Goal: Task Accomplishment & Management: Use online tool/utility

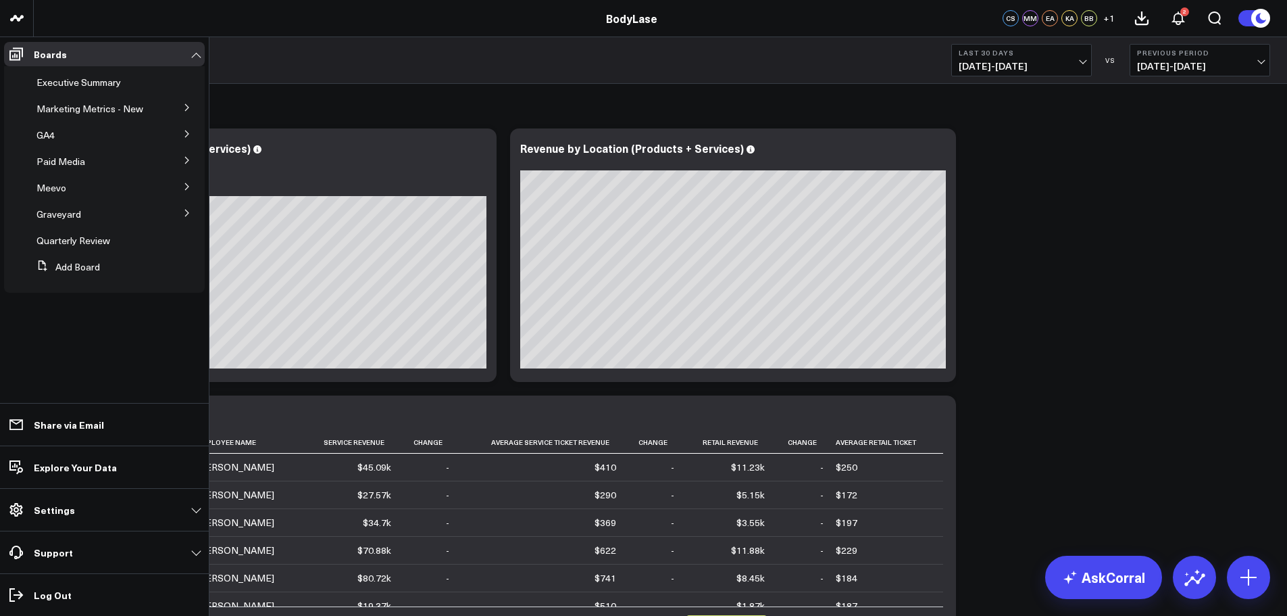
click at [183, 184] on icon at bounding box center [187, 186] width 8 height 8
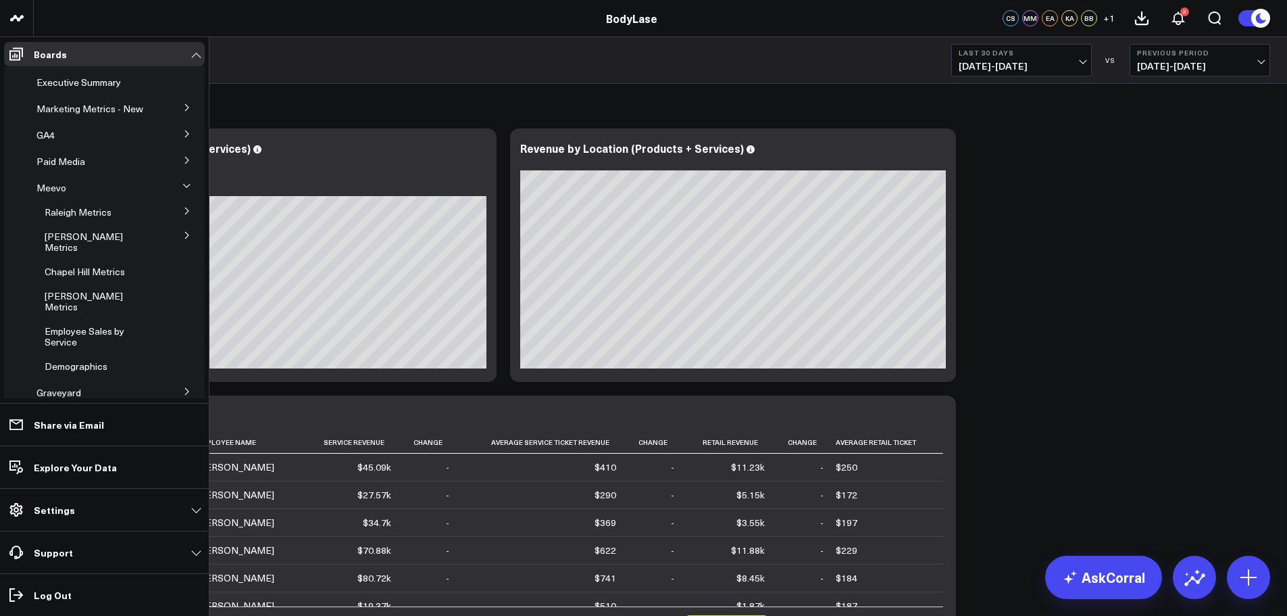
drag, startPoint x: 174, startPoint y: 193, endPoint x: 173, endPoint y: 186, distance: 7.6
click at [177, 193] on button at bounding box center [187, 185] width 20 height 35
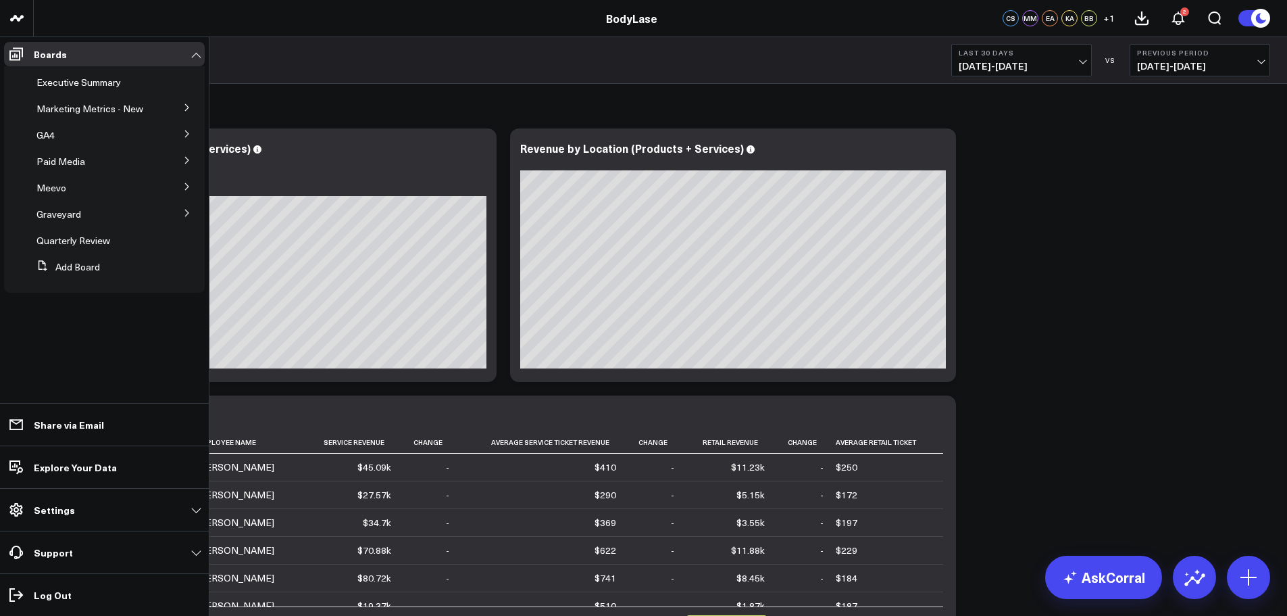
click at [185, 165] on button at bounding box center [187, 159] width 35 height 20
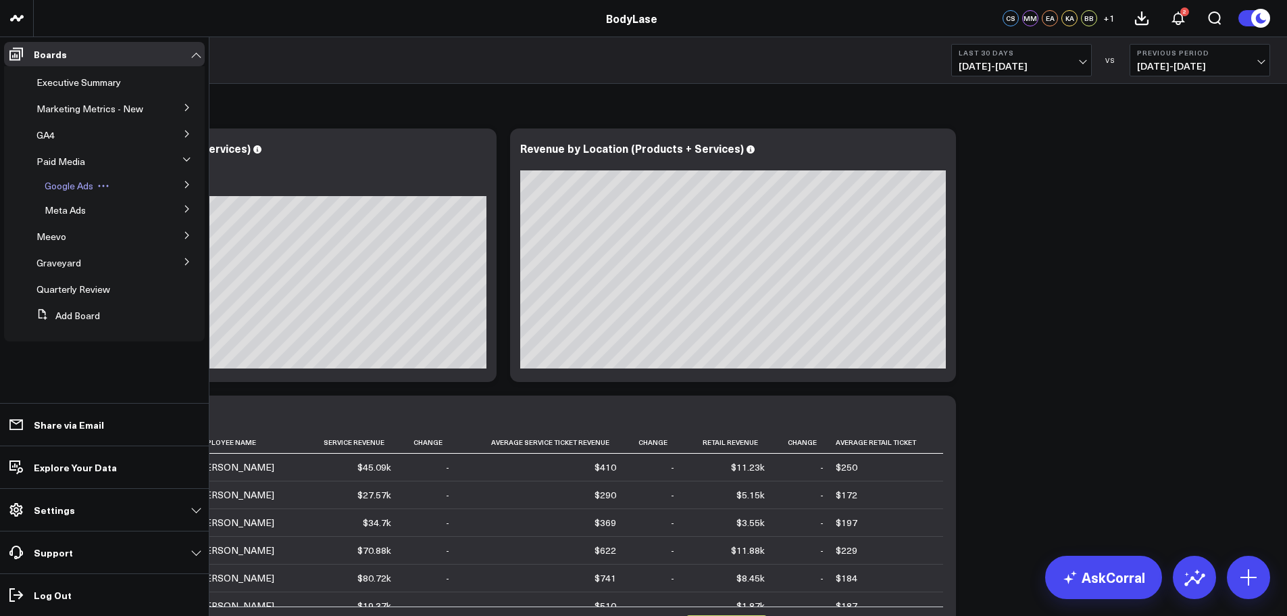
click at [64, 187] on span "Google Ads" at bounding box center [69, 185] width 49 height 13
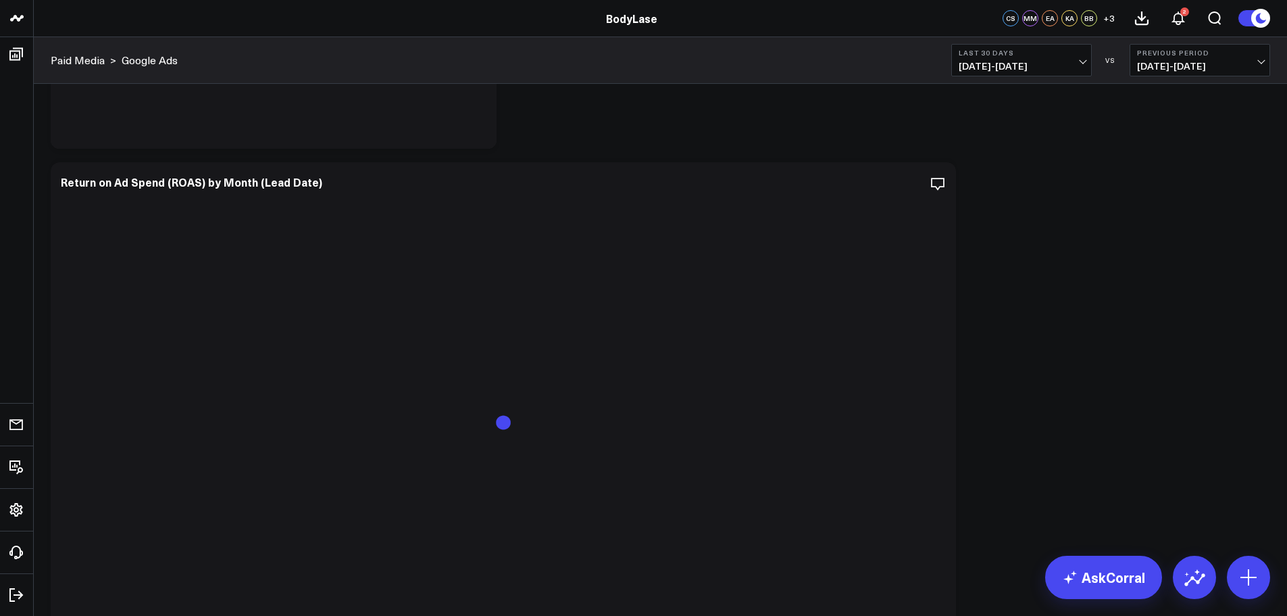
scroll to position [1351, 0]
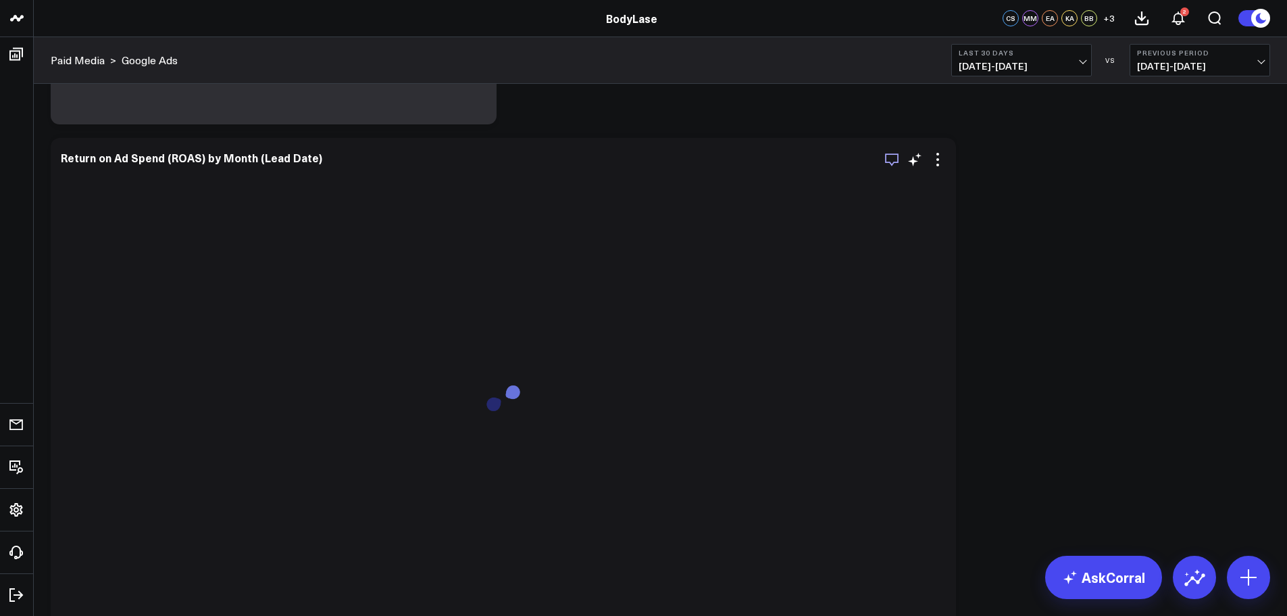
click at [894, 161] on icon "button" at bounding box center [892, 159] width 16 height 16
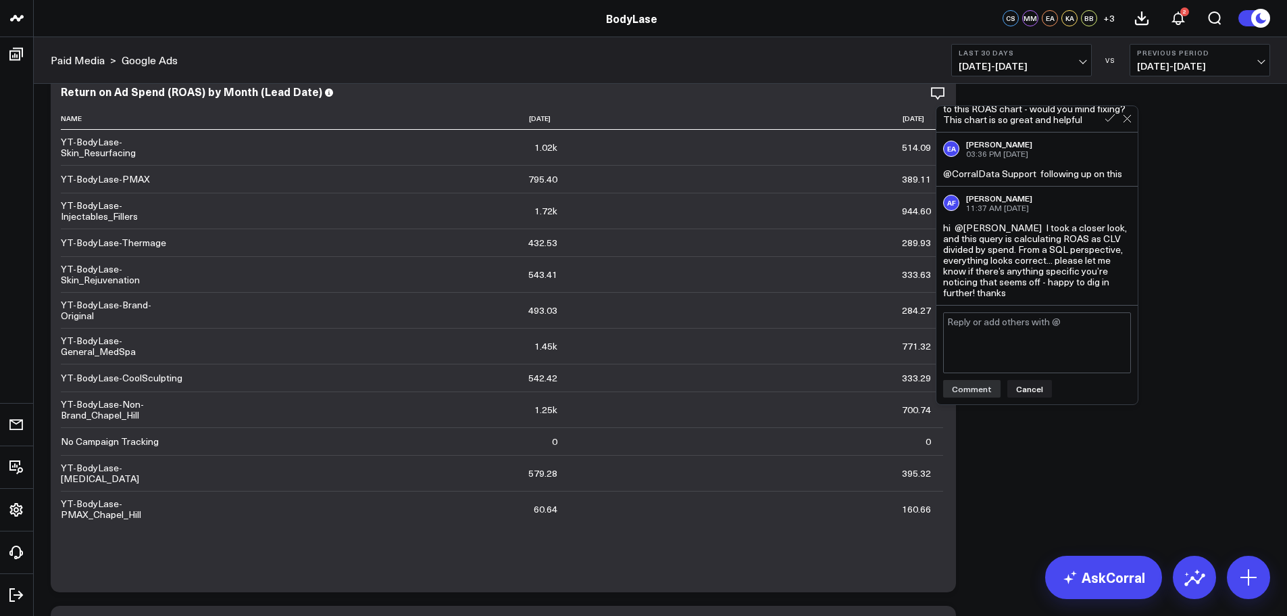
scroll to position [1419, 0]
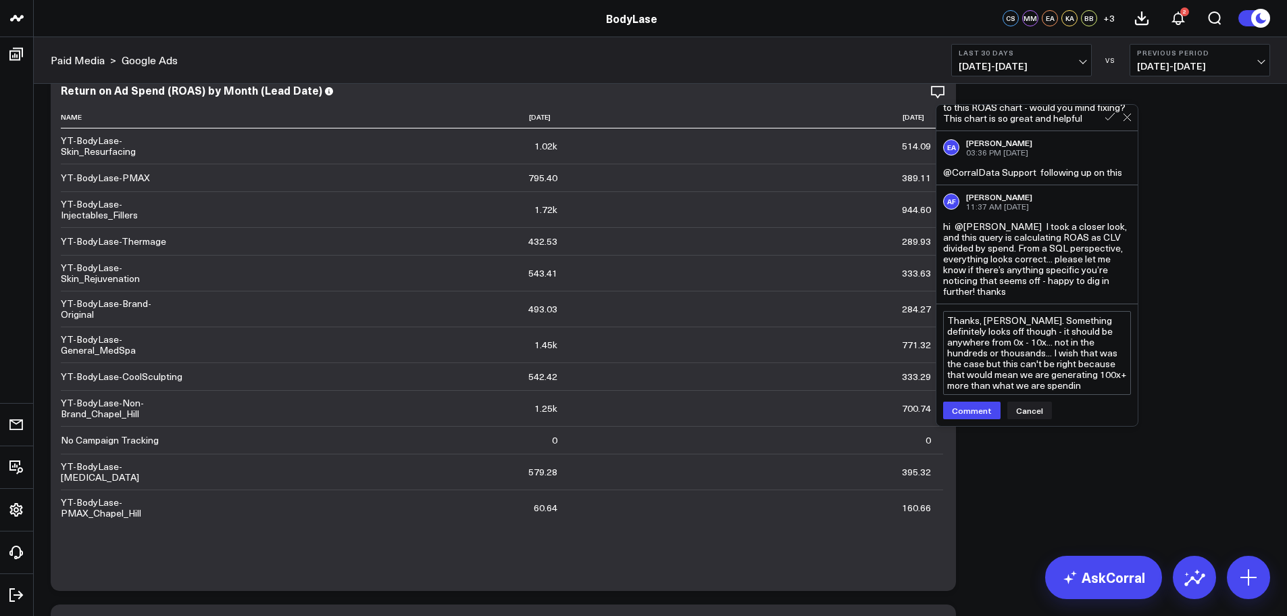
type textarea "Thanks, [PERSON_NAME]. Something definitely looks off though - it should be any…"
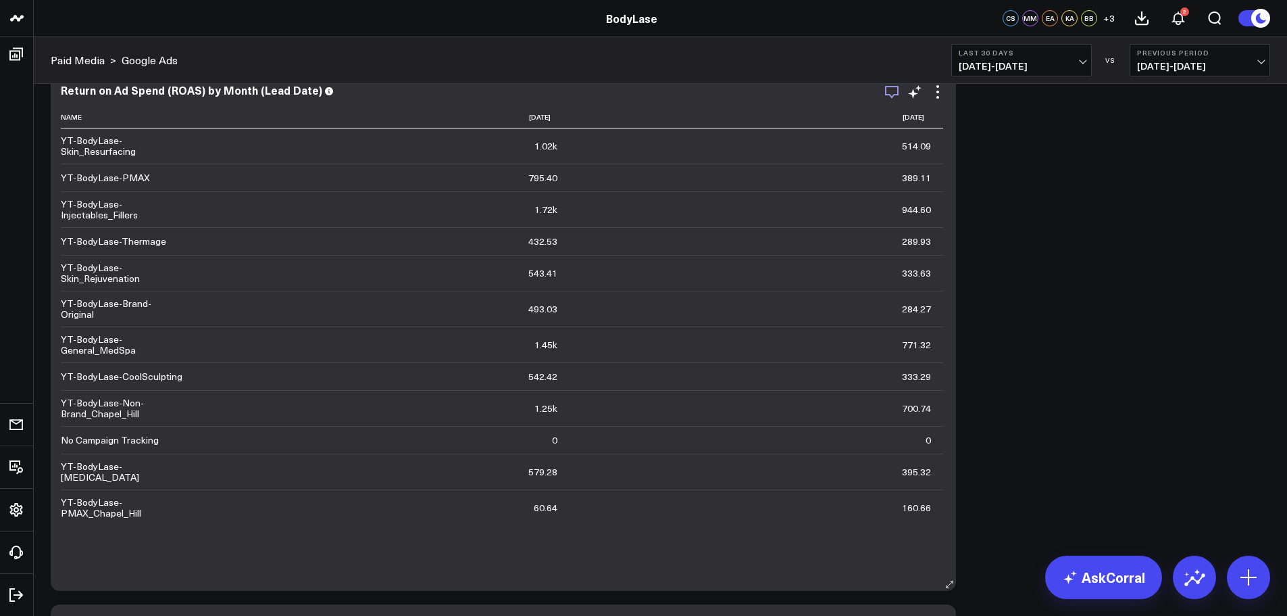
click at [893, 98] on icon "button" at bounding box center [892, 92] width 16 height 16
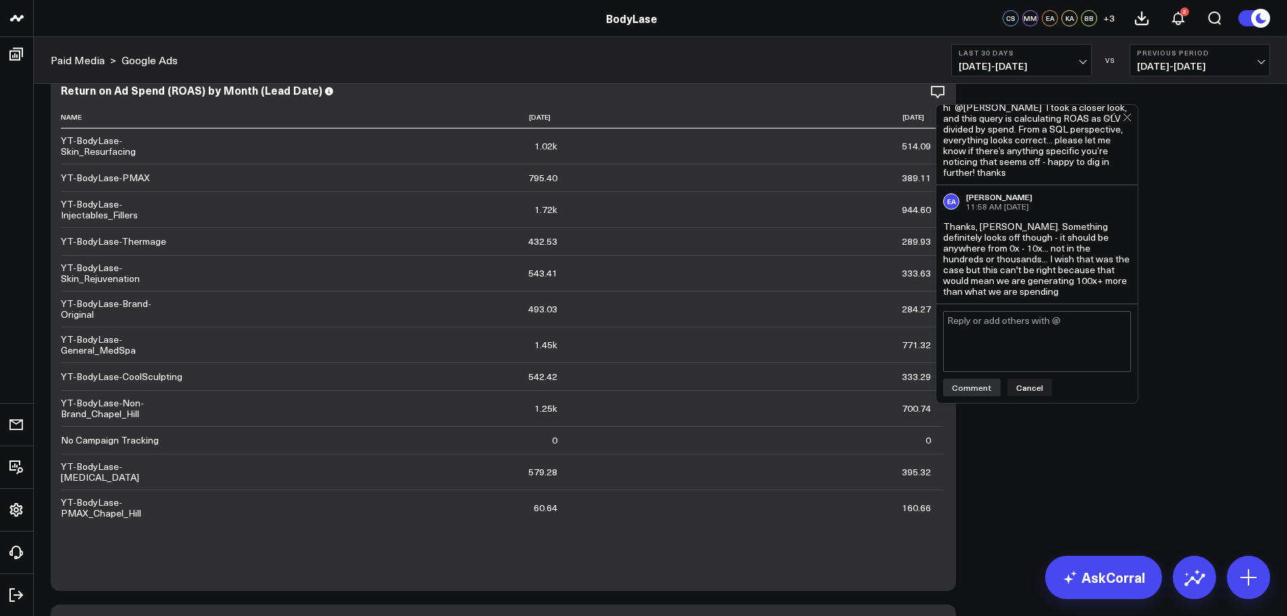
scroll to position [179, 0]
click at [1031, 343] on textarea at bounding box center [1037, 341] width 188 height 61
type textarea "Just to confirm your view is the same as mine - for last 30 days, the skin resu…"
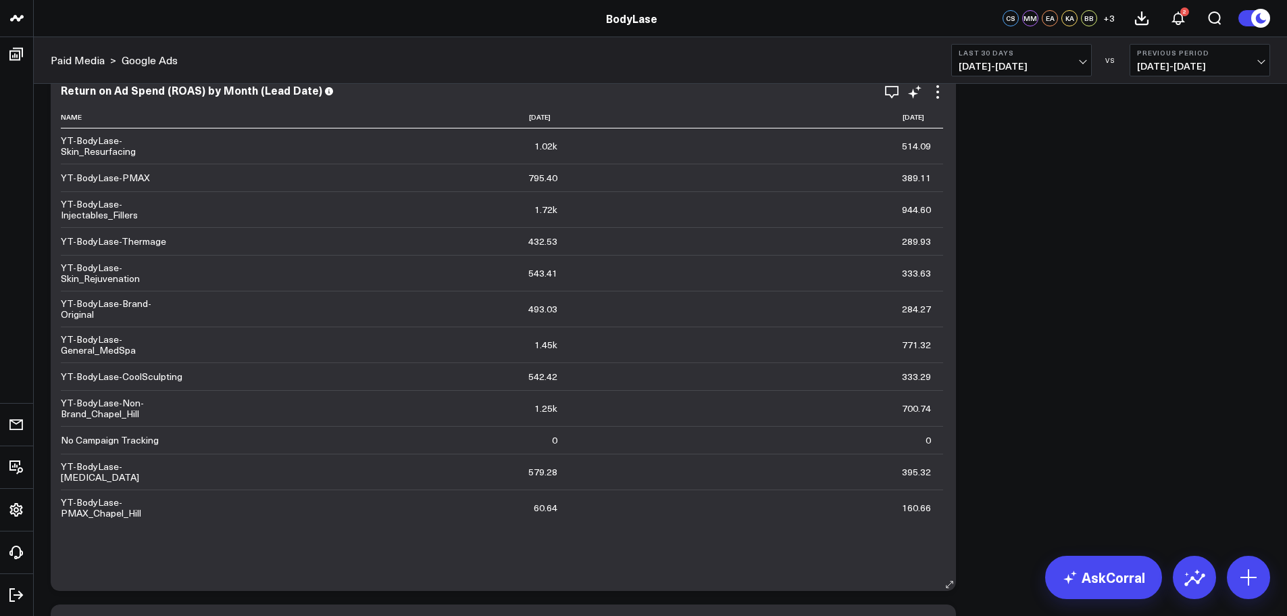
scroll to position [1351, 0]
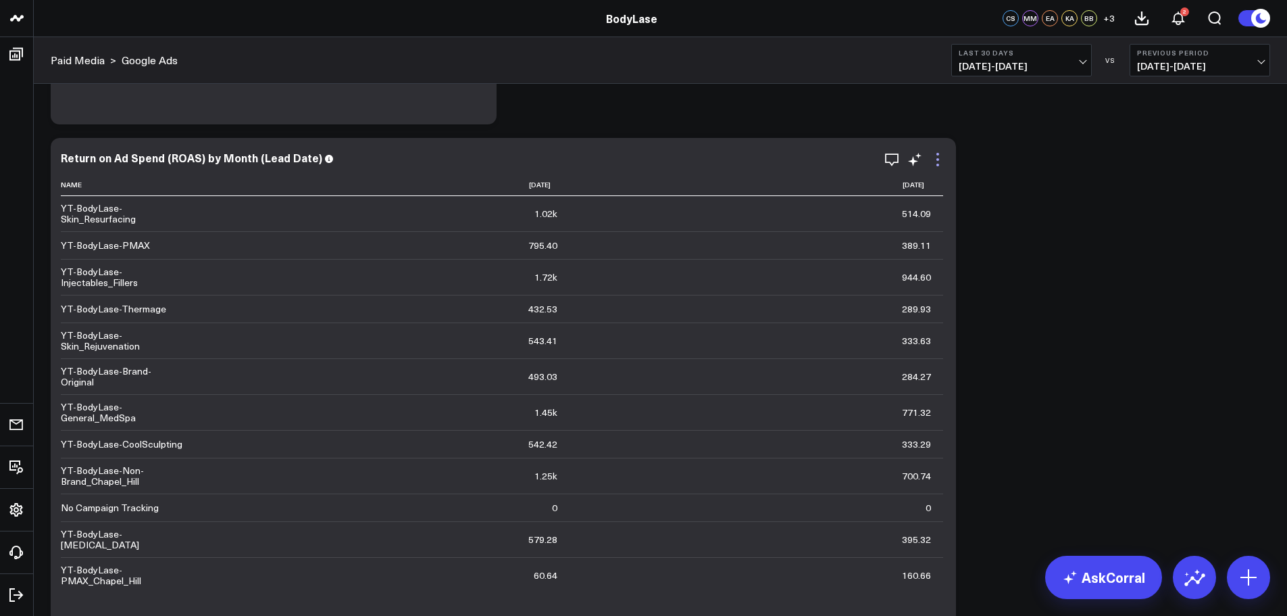
click at [937, 160] on icon at bounding box center [938, 159] width 3 height 3
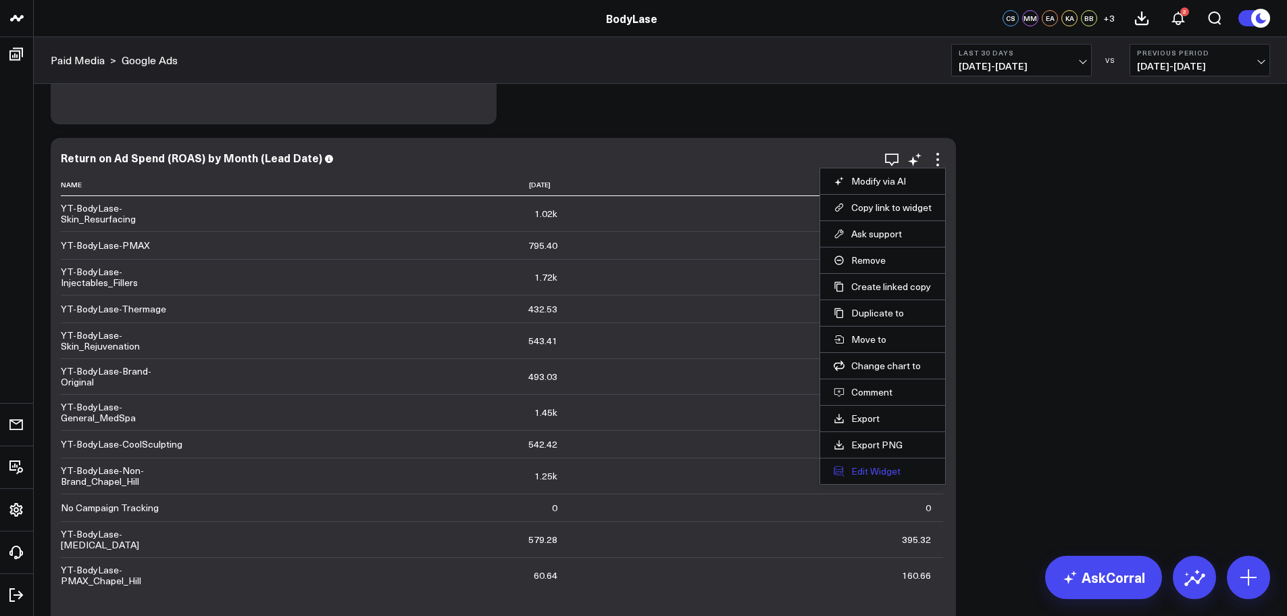
click at [883, 474] on button "Edit Widget" at bounding box center [883, 471] width 98 height 12
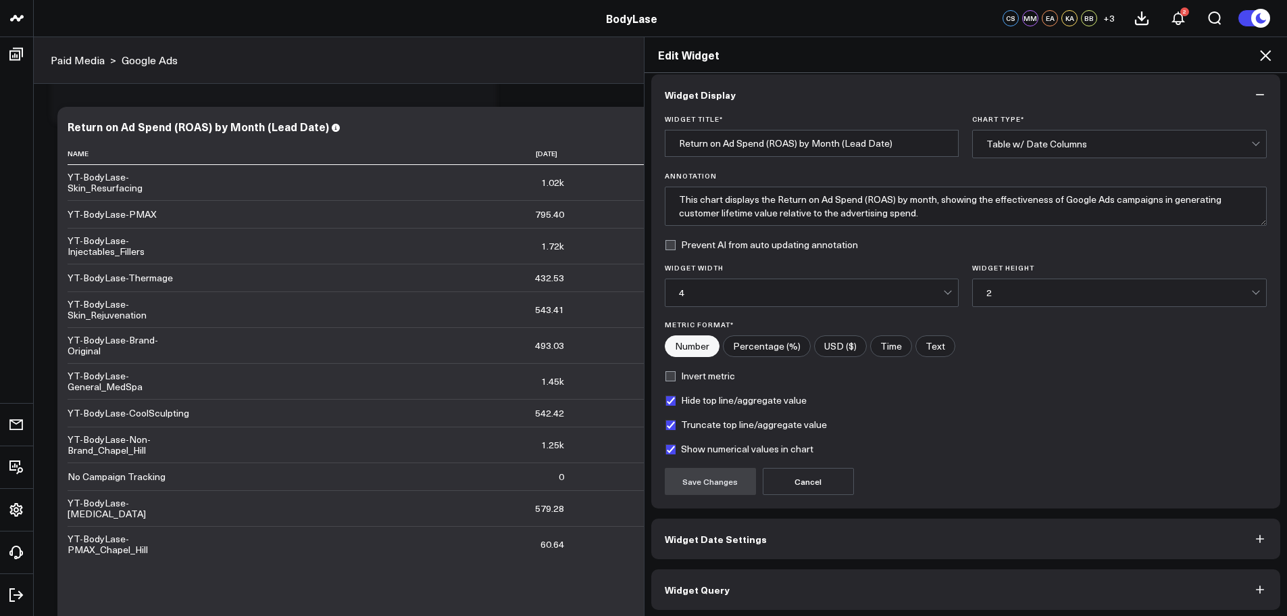
scroll to position [12, 0]
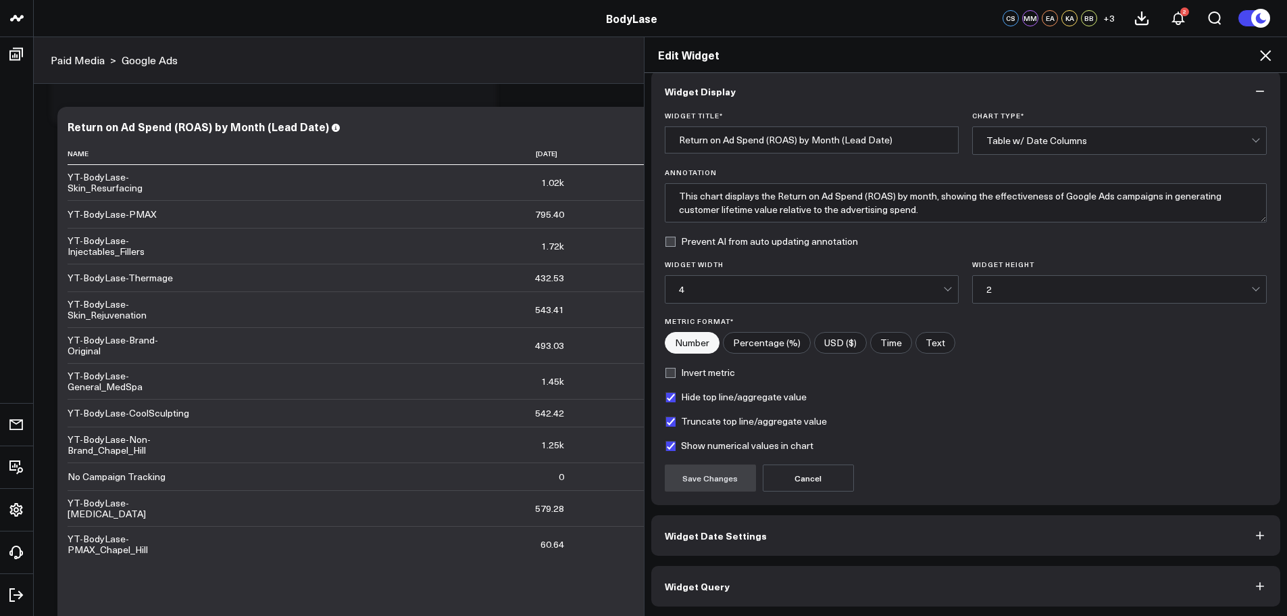
click at [797, 585] on button "Widget Query" at bounding box center [966, 586] width 630 height 41
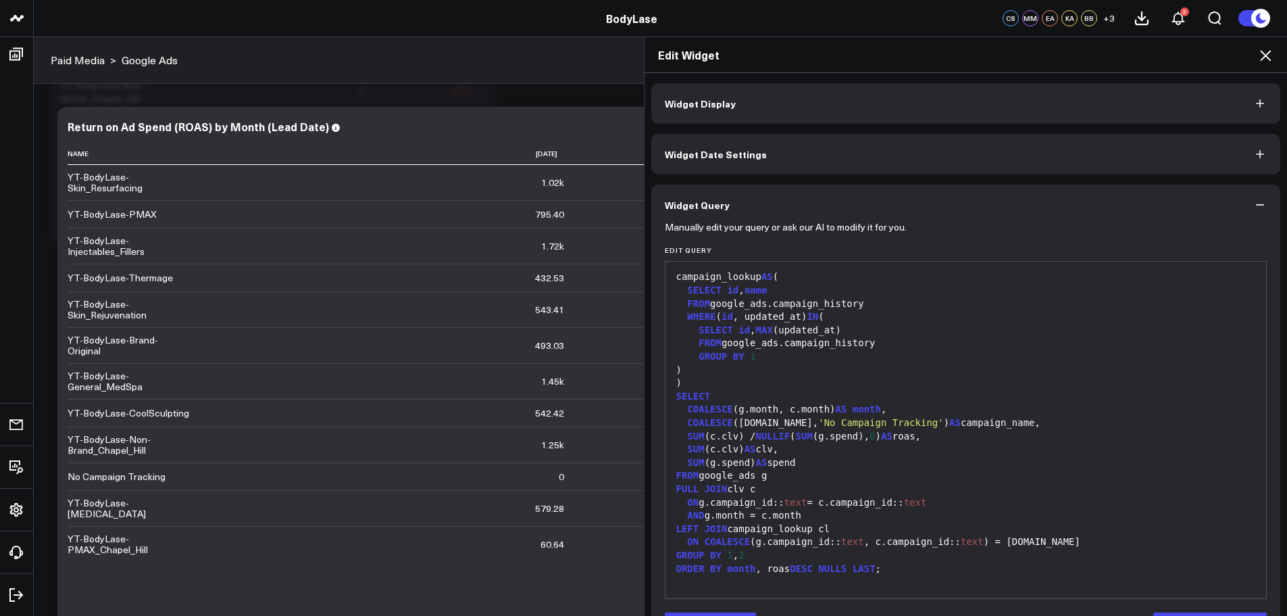
scroll to position [946, 0]
click at [1270, 53] on icon at bounding box center [1265, 55] width 11 height 11
